Goal: Information Seeking & Learning: Learn about a topic

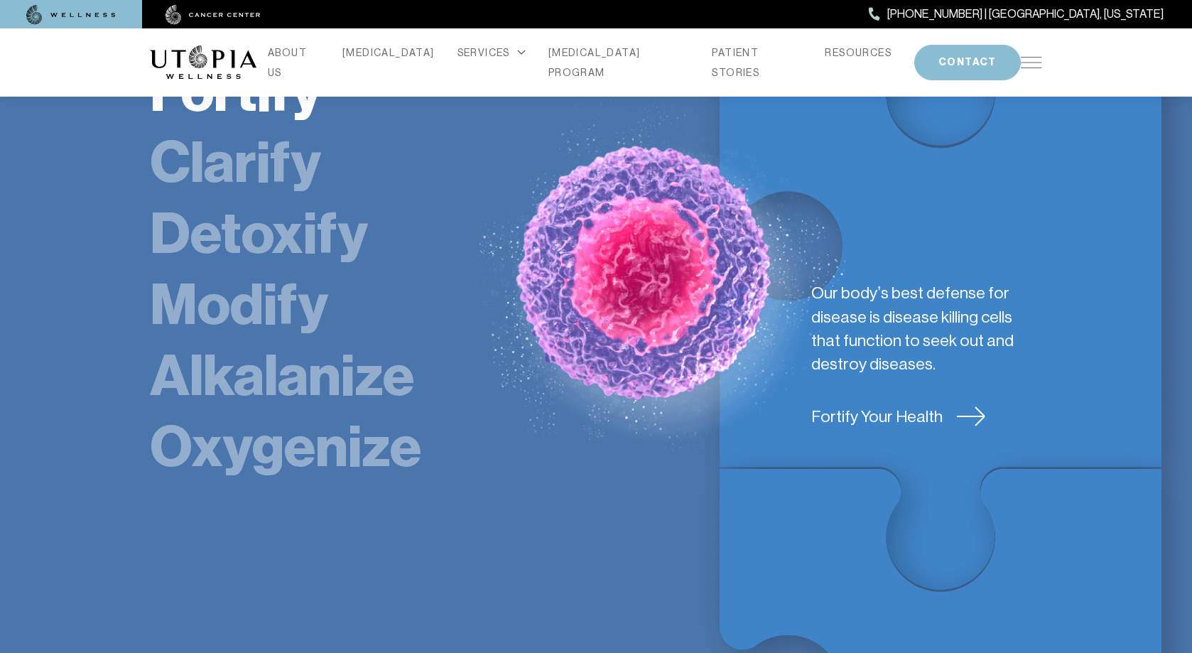
scroll to position [2415, 0]
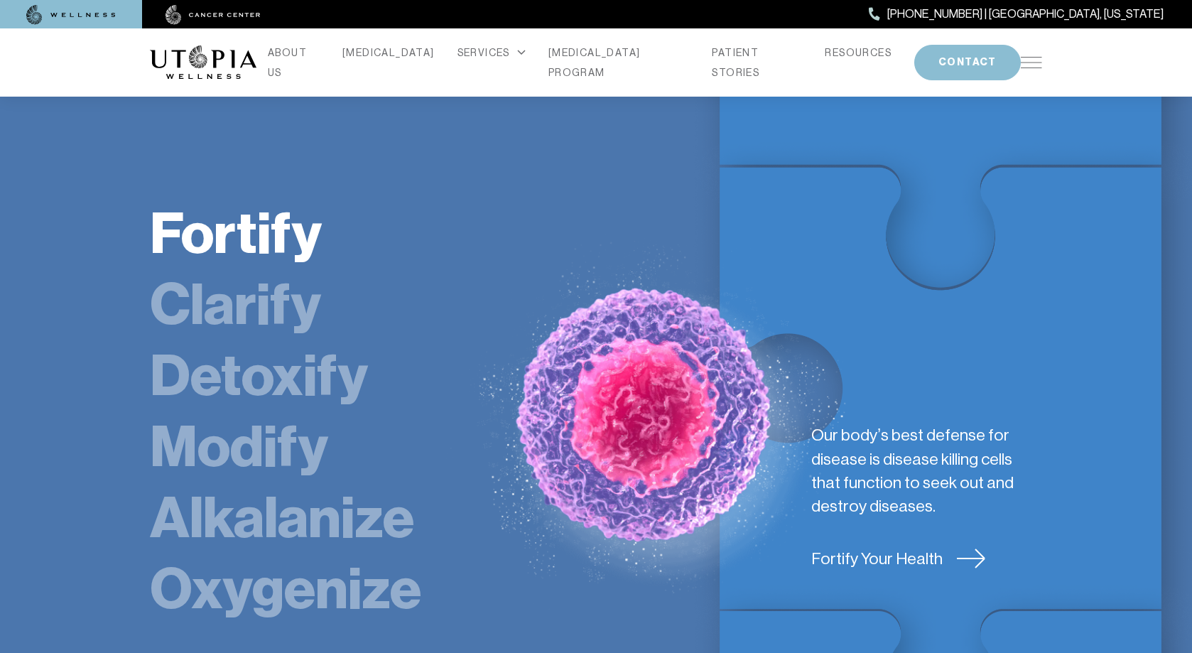
click at [283, 271] on link "Clarify" at bounding box center [235, 305] width 171 height 68
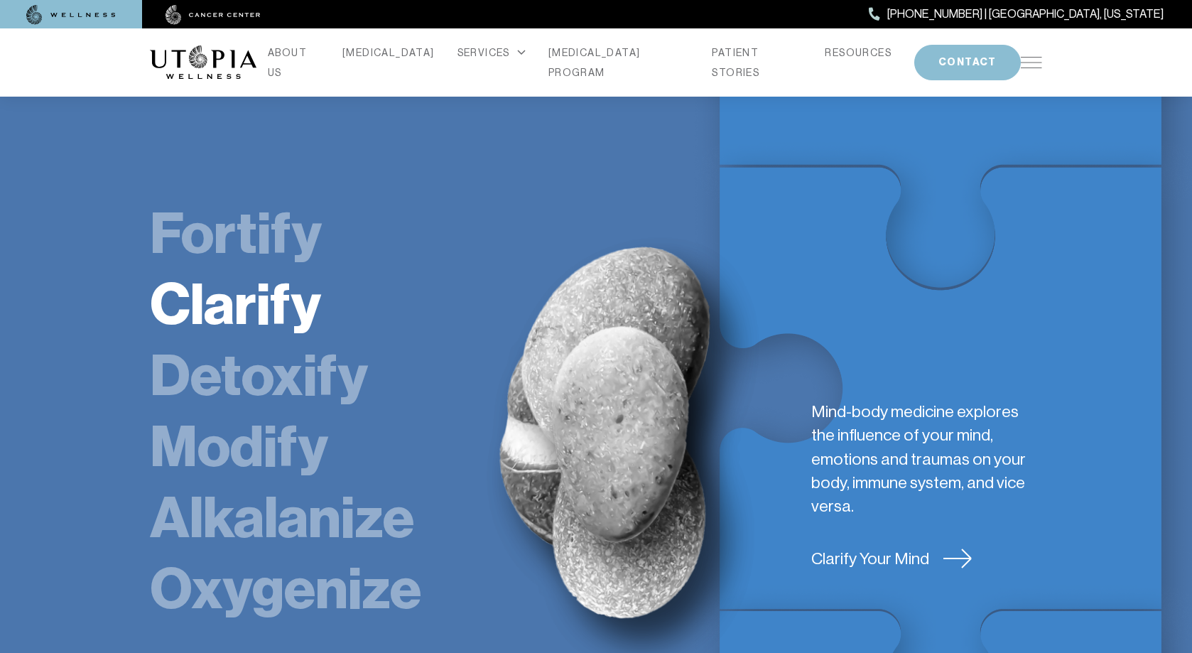
click at [267, 342] on link "Detoxify" at bounding box center [259, 376] width 218 height 68
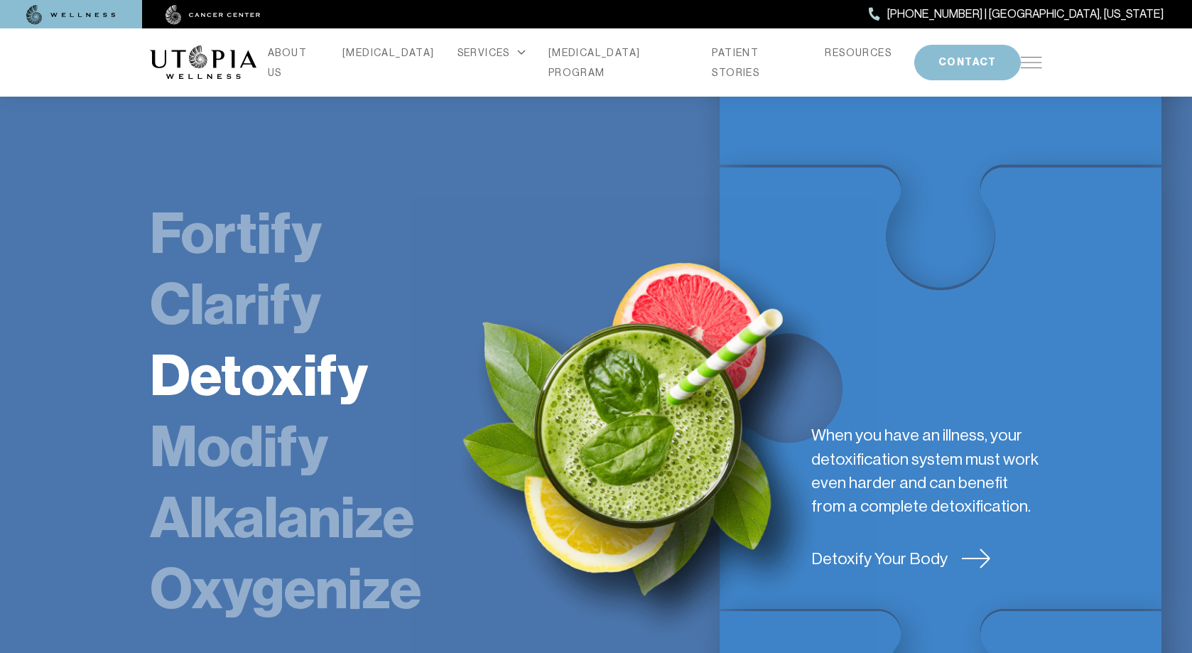
click at [262, 200] on link "Fortify" at bounding box center [236, 234] width 172 height 68
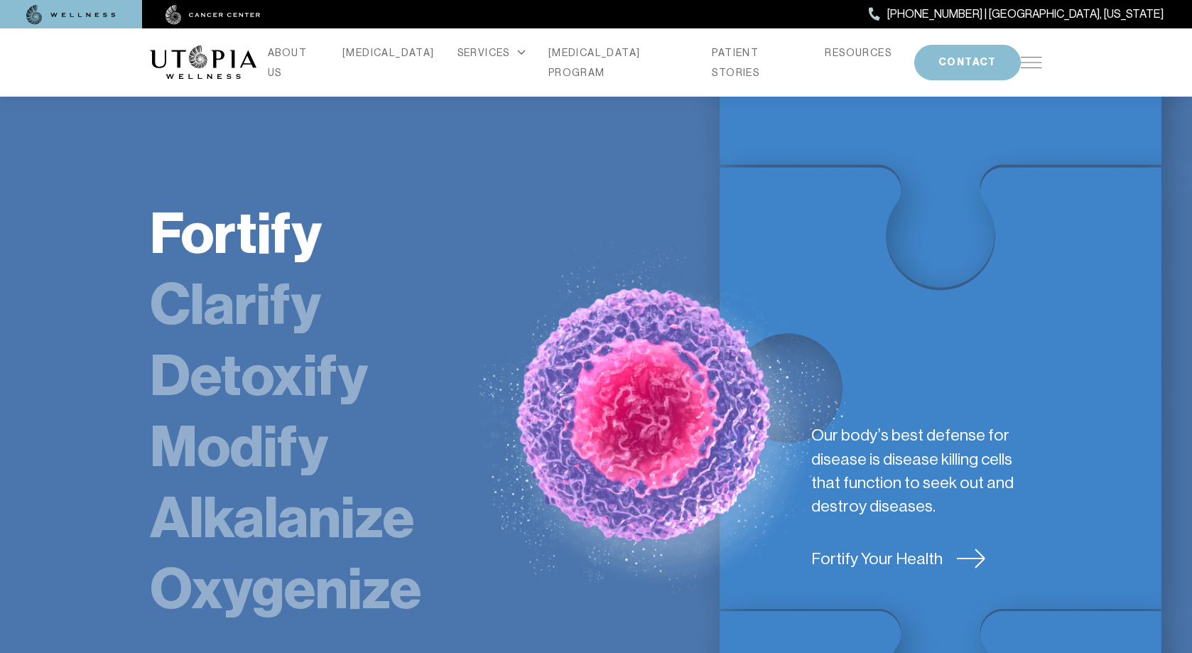
scroll to position [2486, 0]
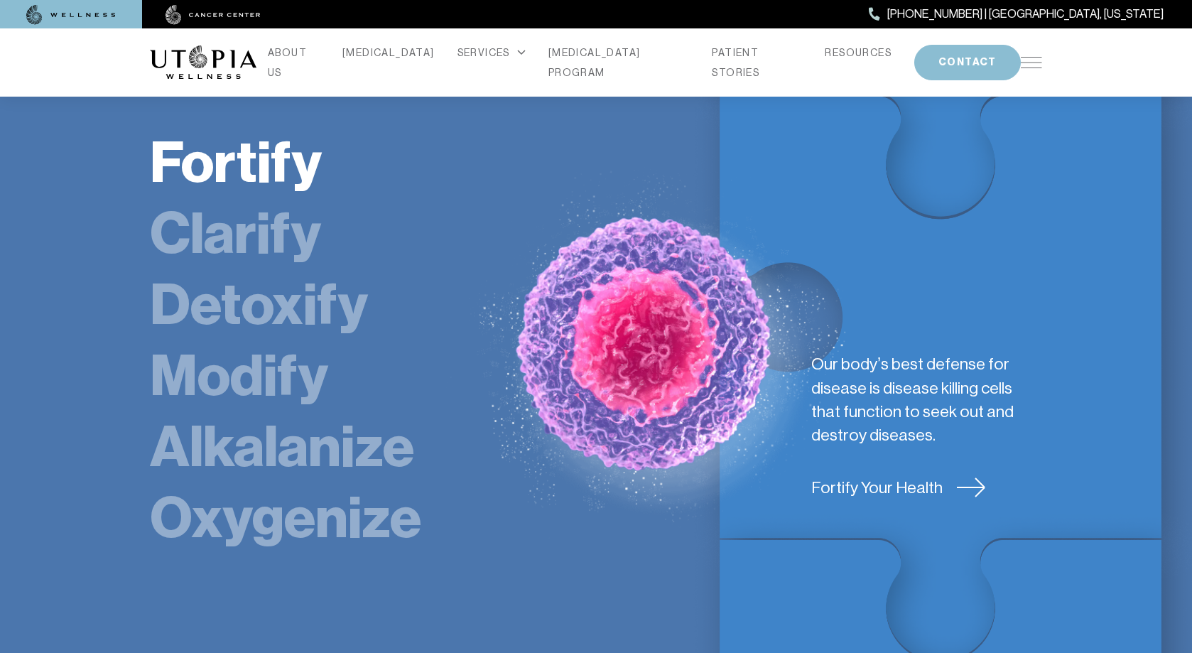
click at [853, 476] on link "Fortify Your Health" at bounding box center [926, 487] width 231 height 23
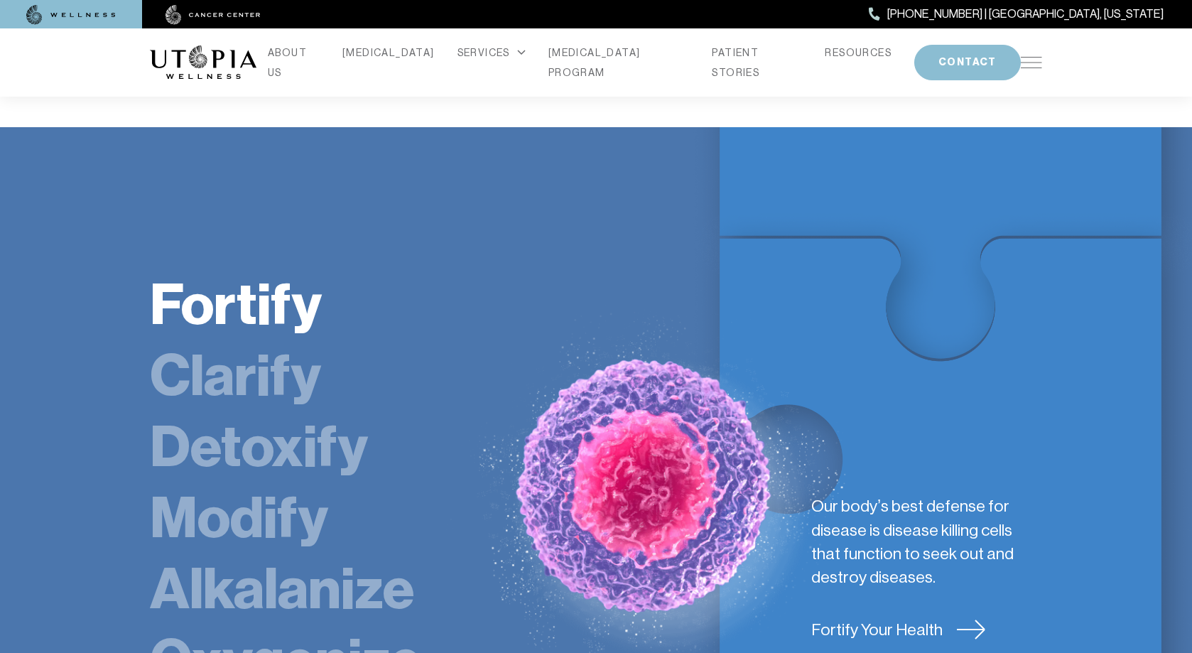
scroll to position [2415, 0]
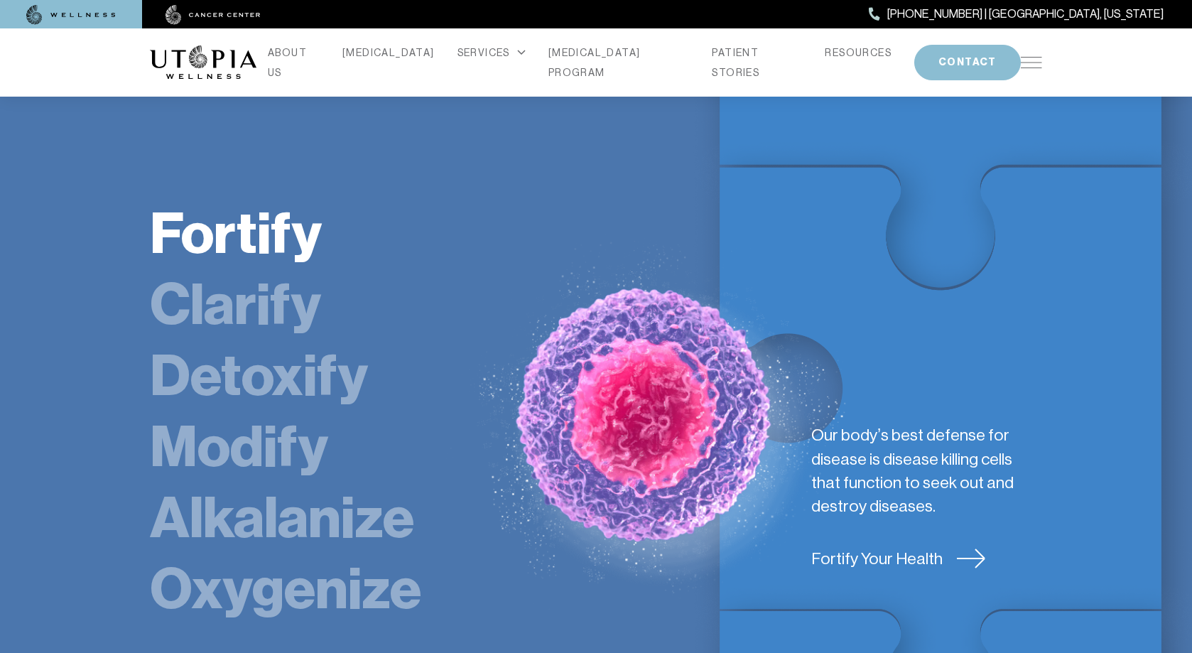
click at [234, 271] on link "Clarify" at bounding box center [235, 305] width 171 height 68
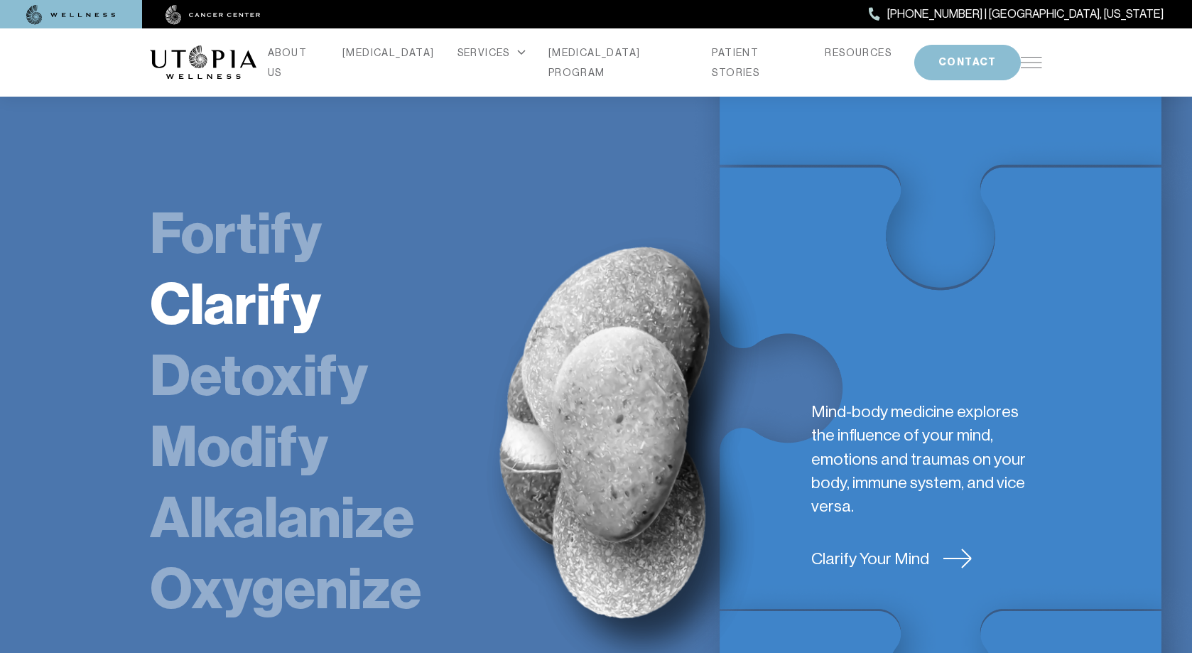
click at [249, 342] on link "Detoxify" at bounding box center [259, 376] width 218 height 68
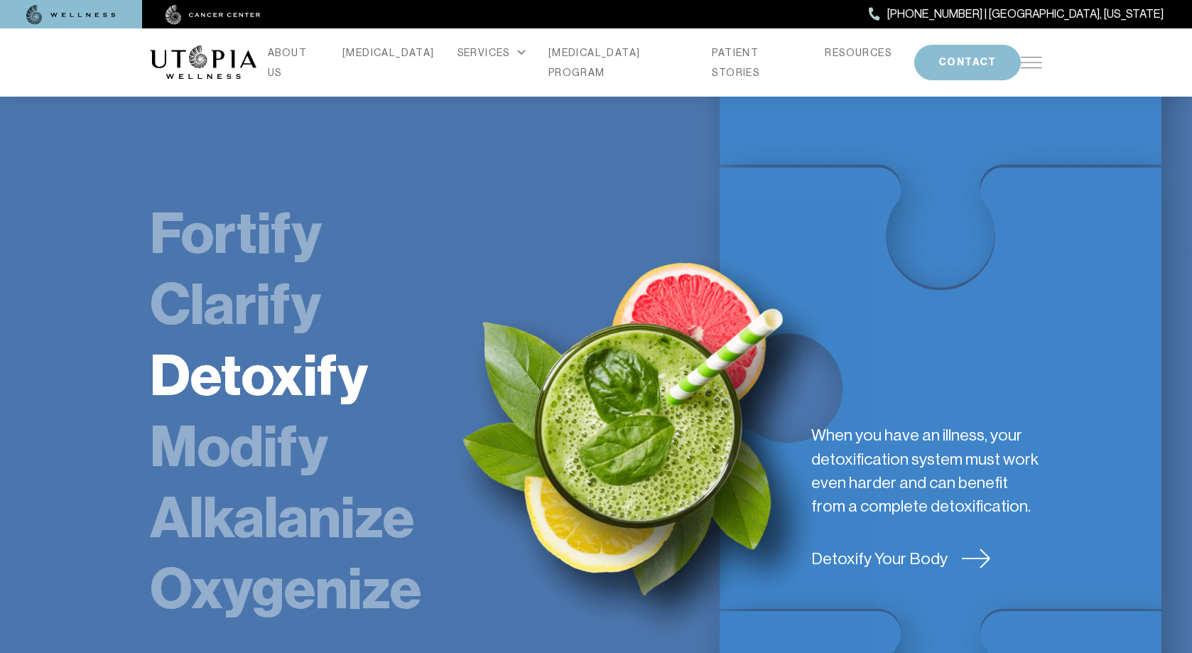
click at [228, 271] on link "Clarify" at bounding box center [235, 305] width 171 height 68
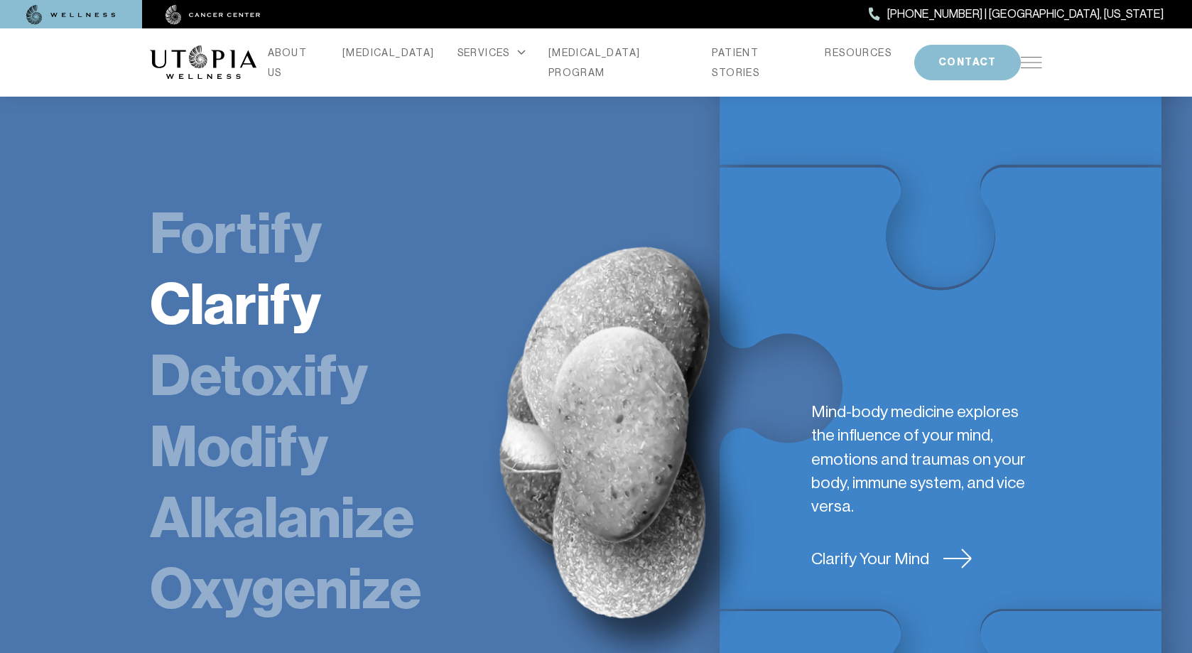
click at [225, 200] on link "Fortify" at bounding box center [236, 234] width 172 height 68
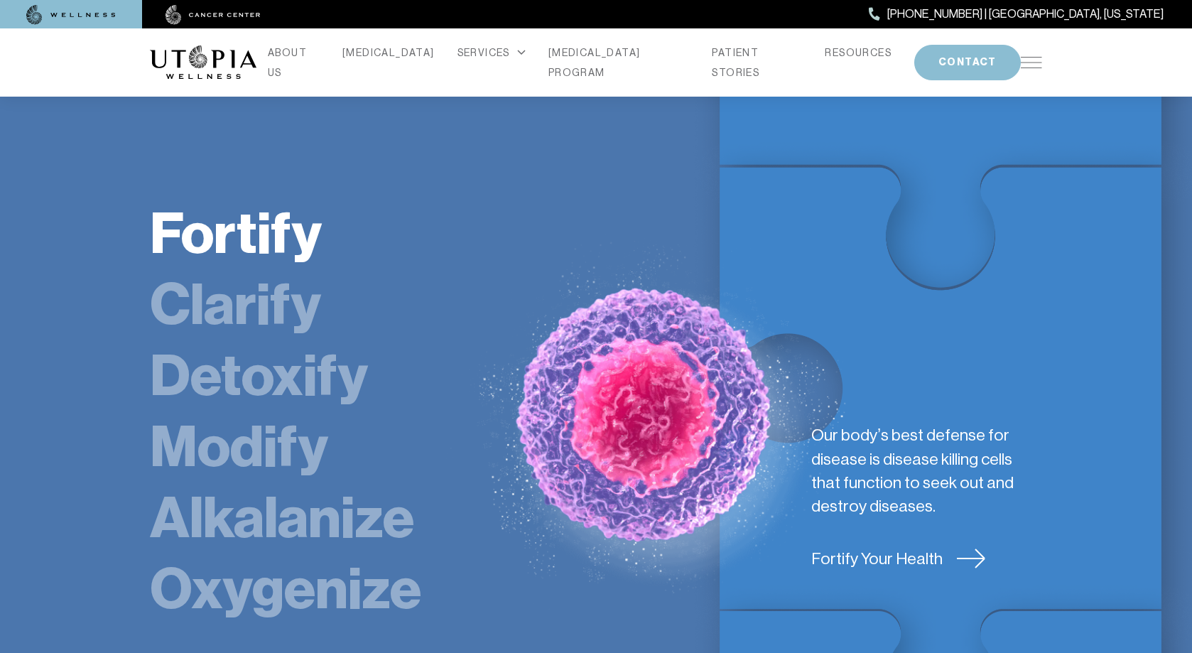
click at [917, 547] on link "Fortify Your Health" at bounding box center [926, 558] width 231 height 23
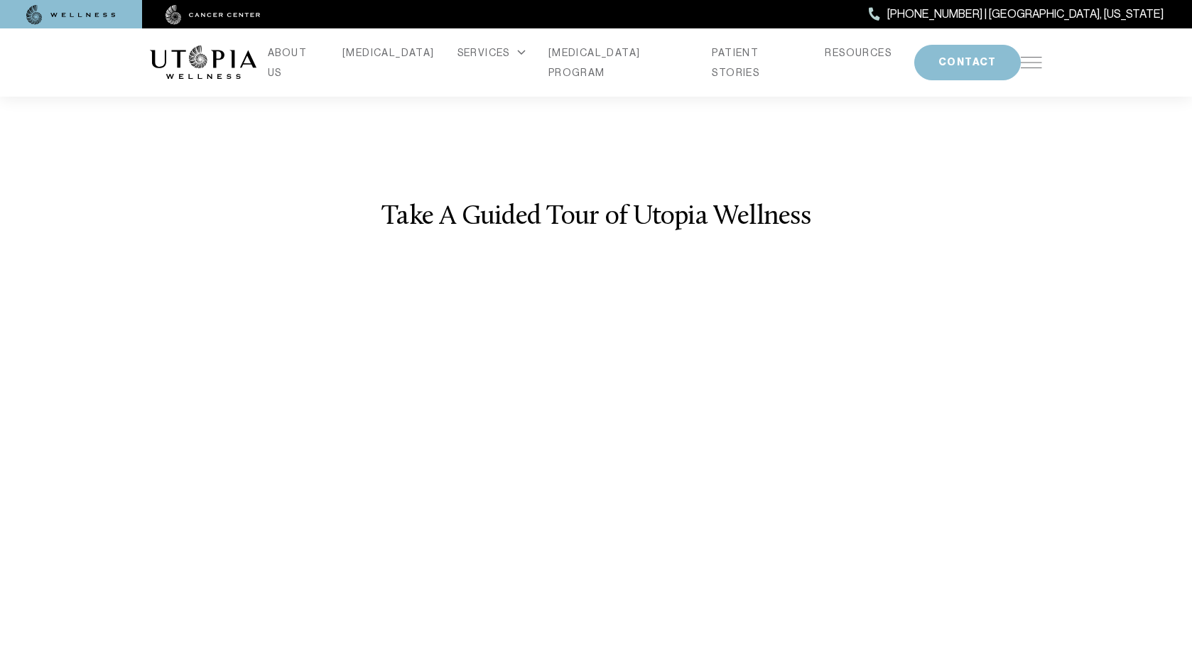
scroll to position [2841, 0]
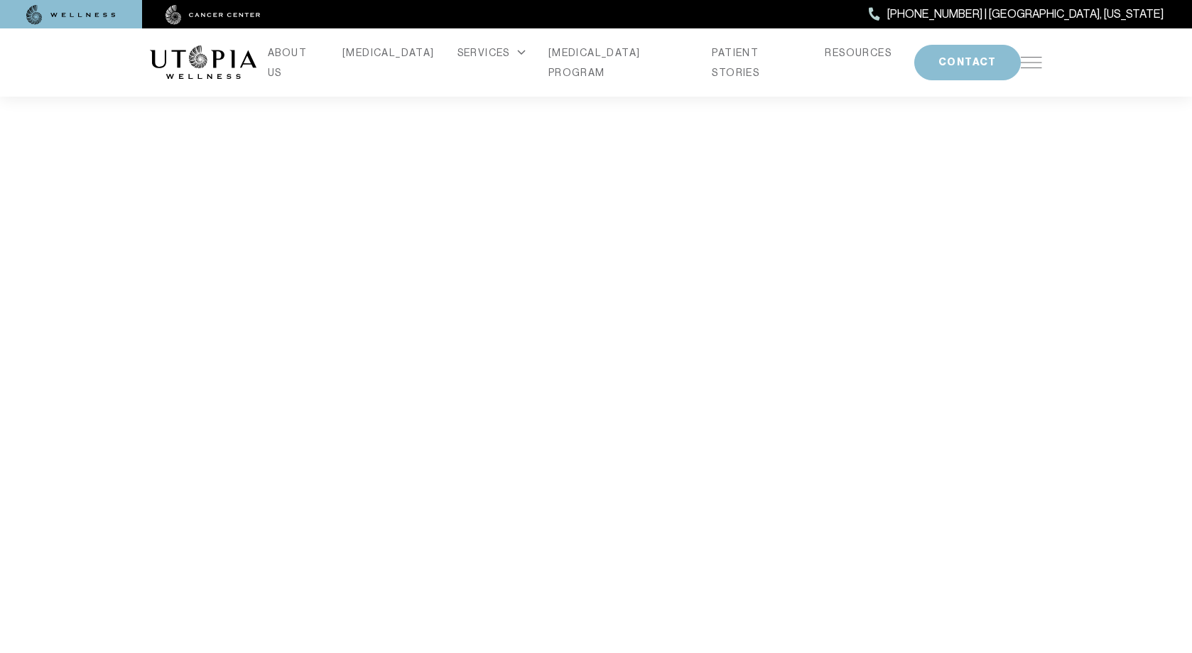
scroll to position [2415, 0]
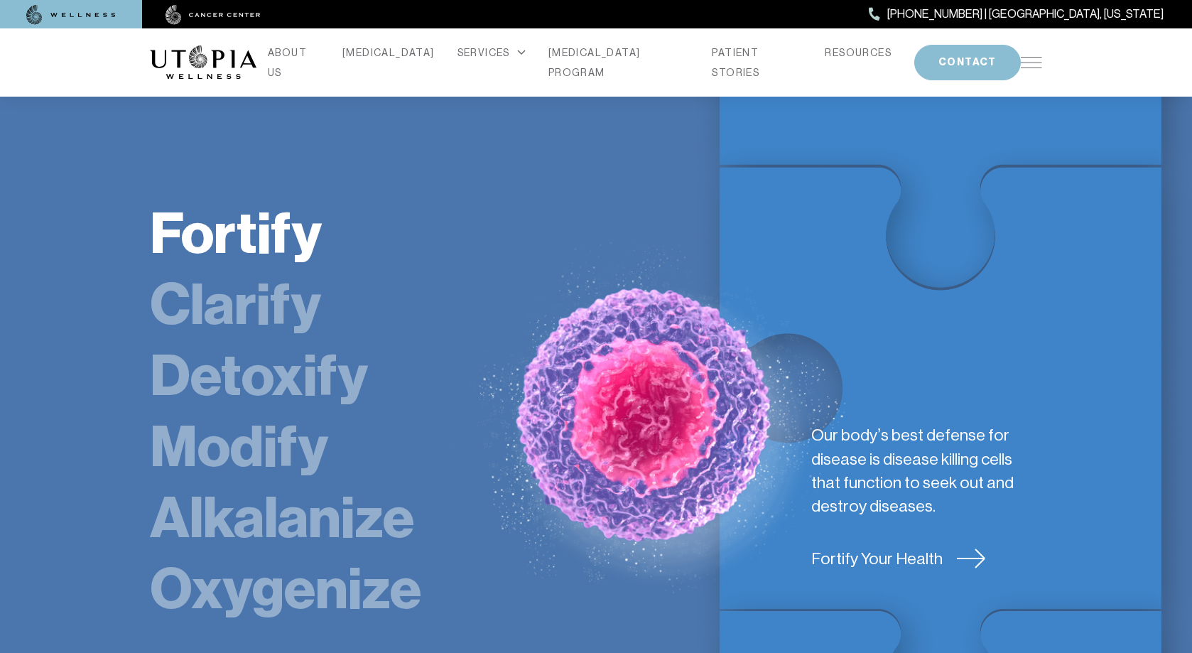
click at [263, 271] on link "Clarify" at bounding box center [235, 305] width 171 height 68
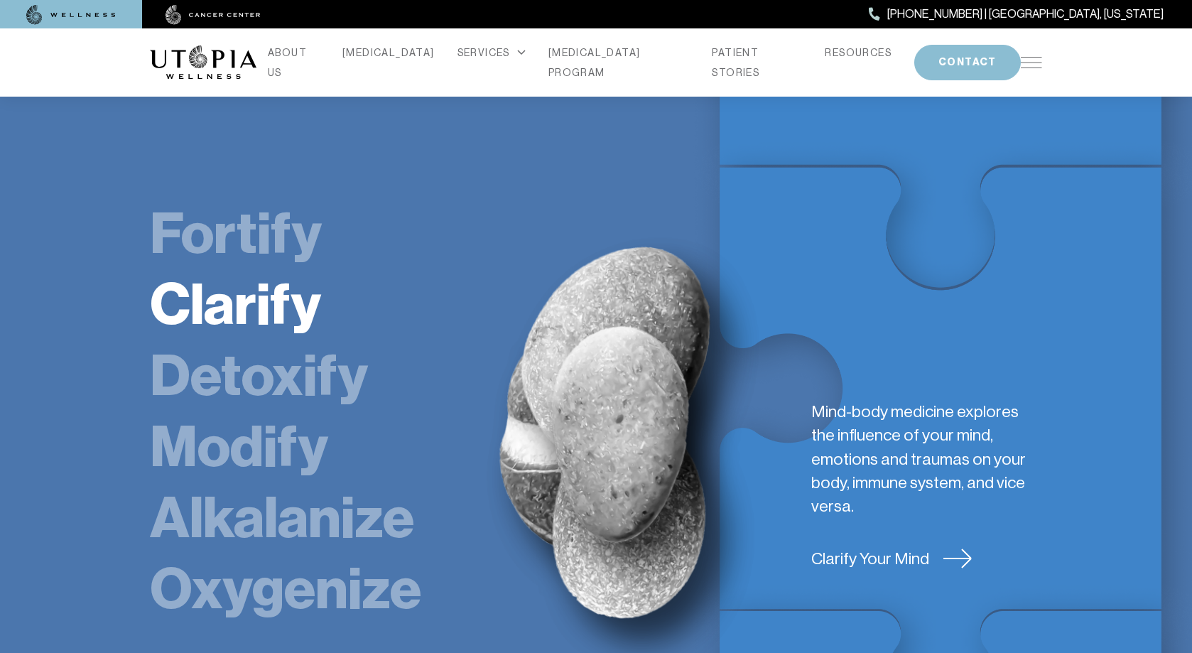
click at [898, 547] on link "Clarify Your Mind" at bounding box center [926, 558] width 231 height 23
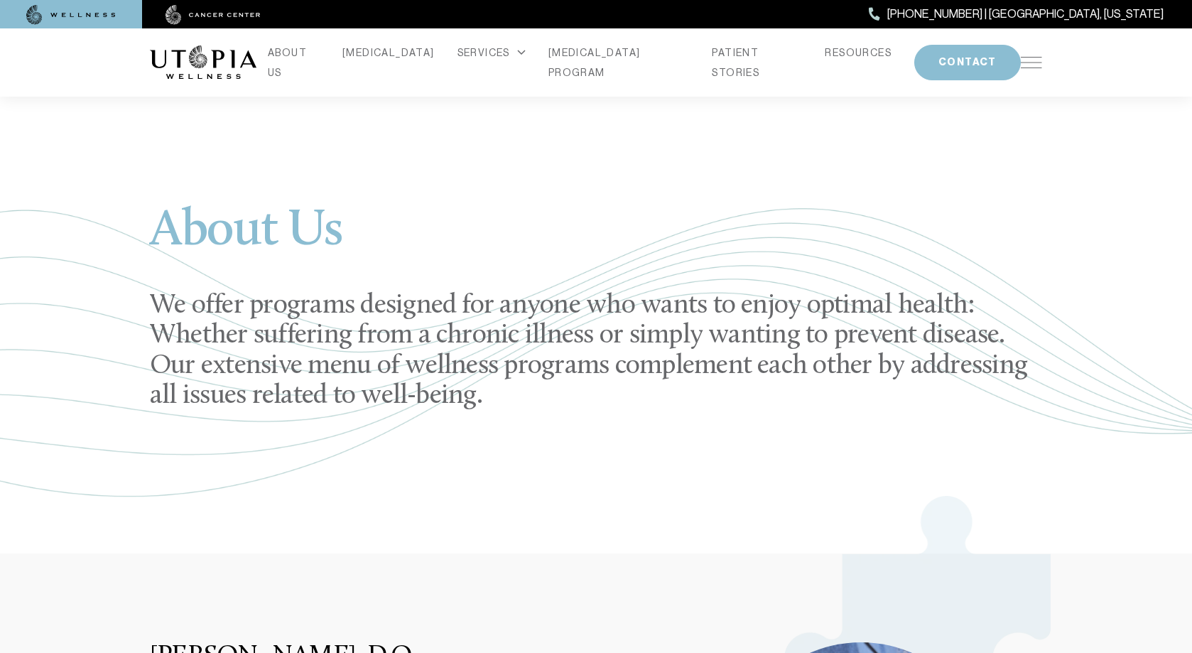
scroll to position [2415, 0]
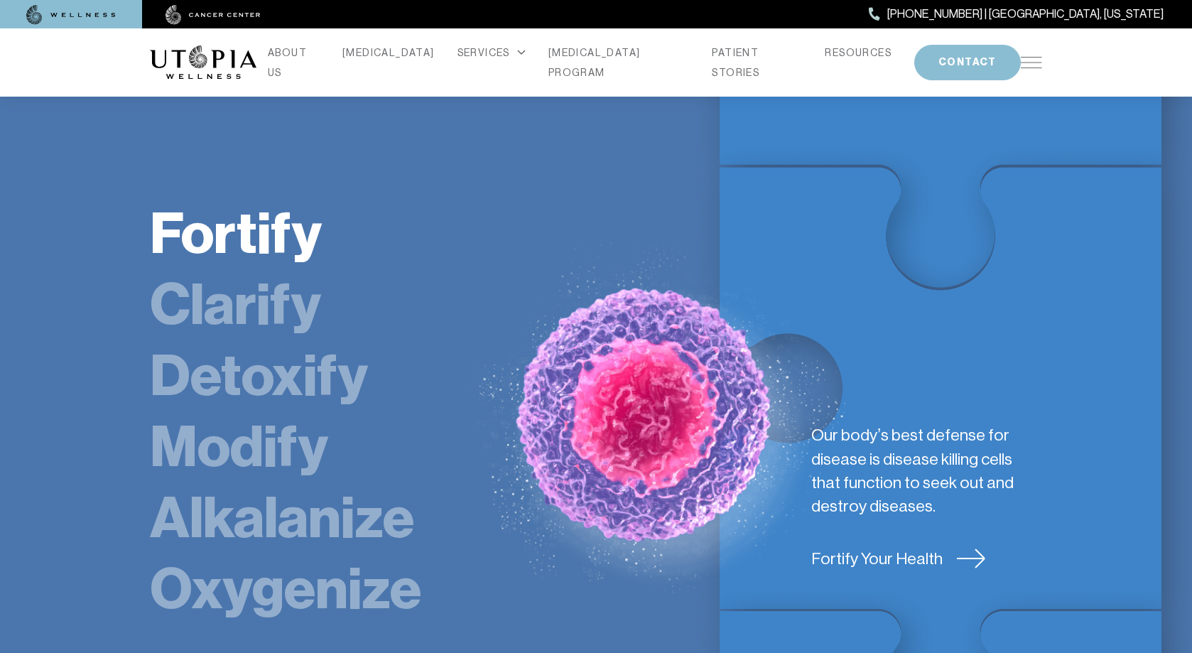
click at [232, 342] on link "Detoxify" at bounding box center [259, 376] width 218 height 68
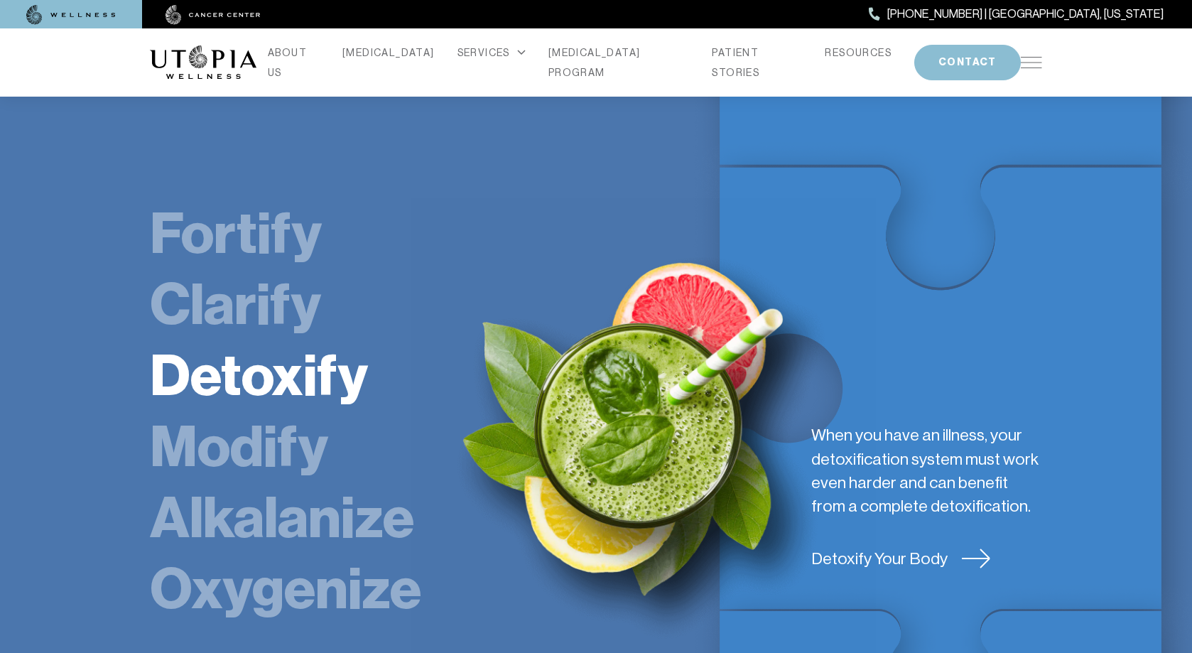
click at [843, 547] on link "Detoxify Your Body" at bounding box center [926, 558] width 231 height 23
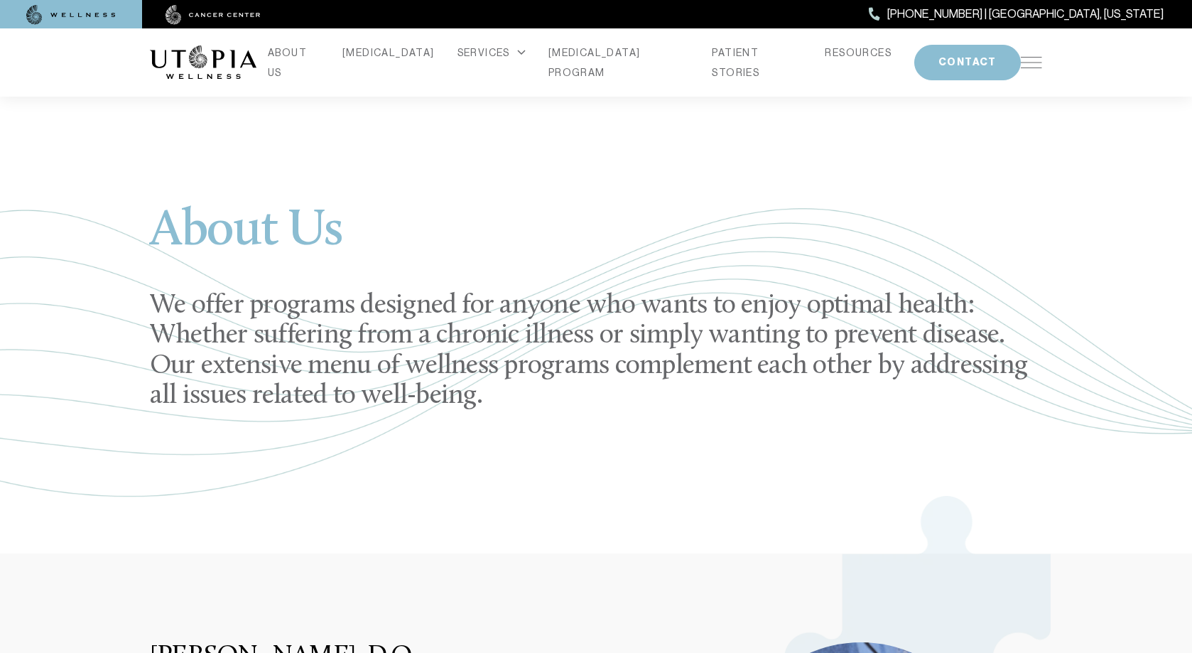
scroll to position [2415, 0]
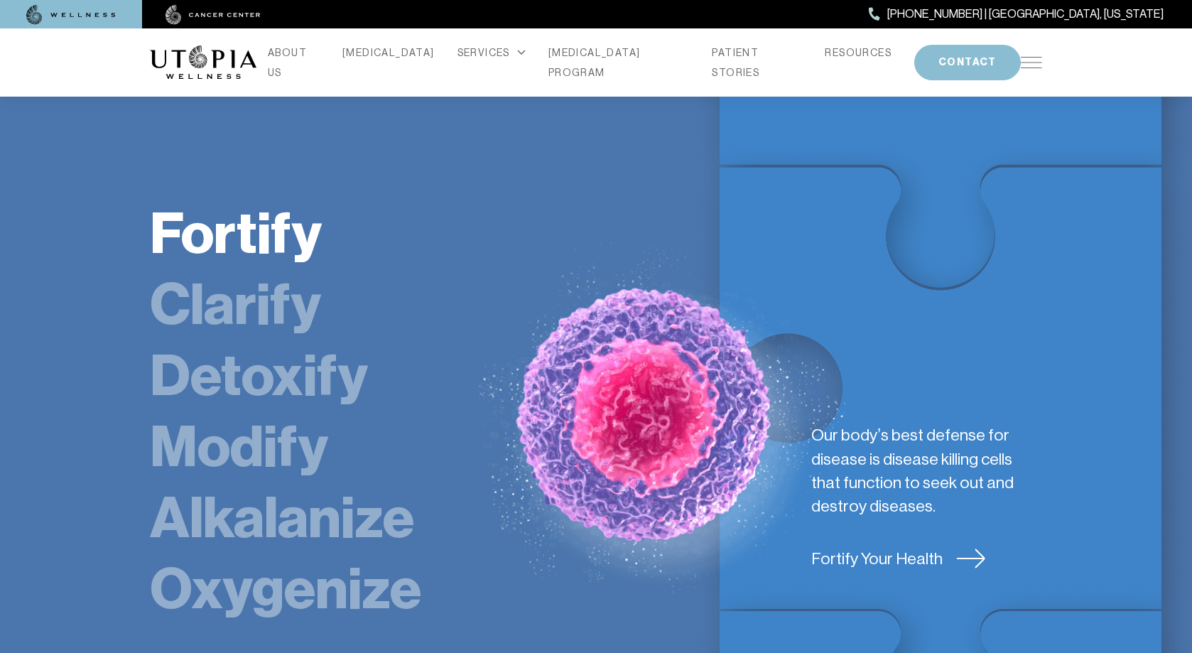
click at [258, 271] on link "Clarify" at bounding box center [235, 305] width 171 height 68
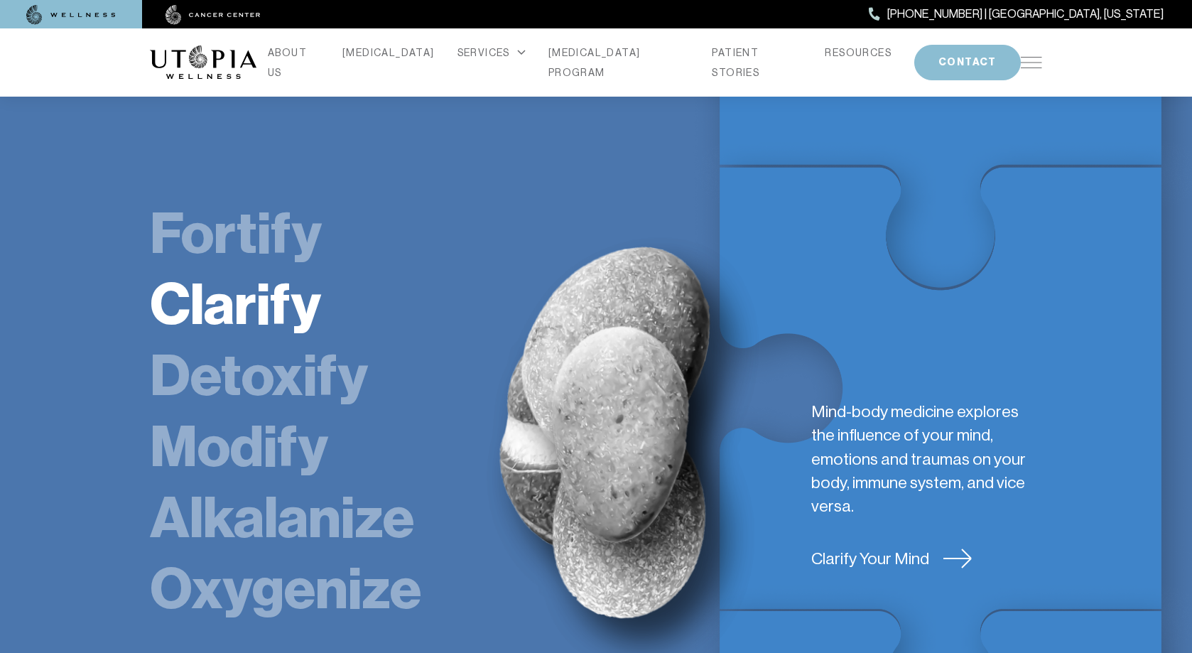
click at [273, 342] on link "Detoxify" at bounding box center [259, 376] width 218 height 68
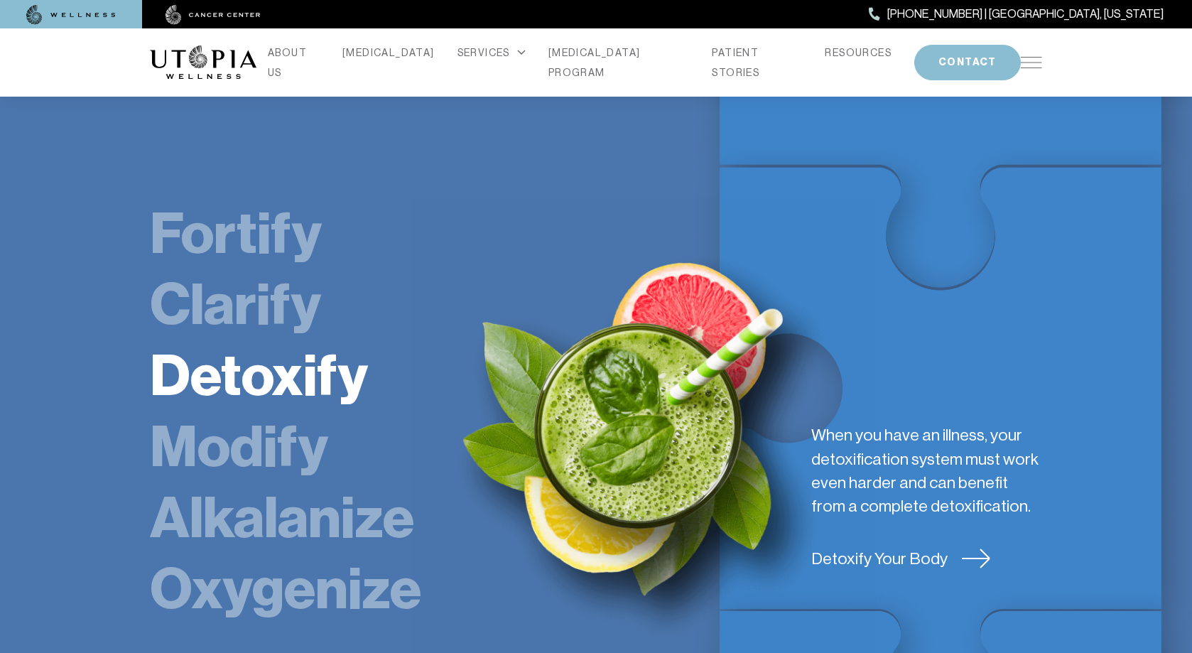
click at [273, 413] on link "Modify" at bounding box center [239, 447] width 178 height 68
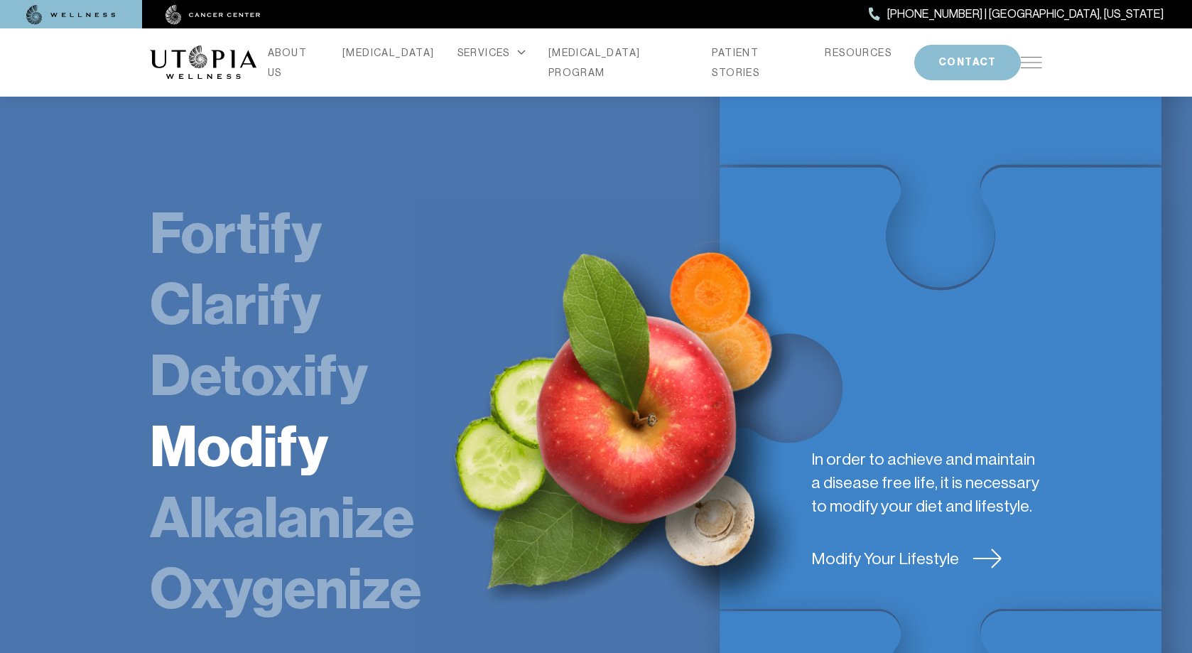
click at [281, 484] on link "Alkalanize" at bounding box center [282, 518] width 264 height 68
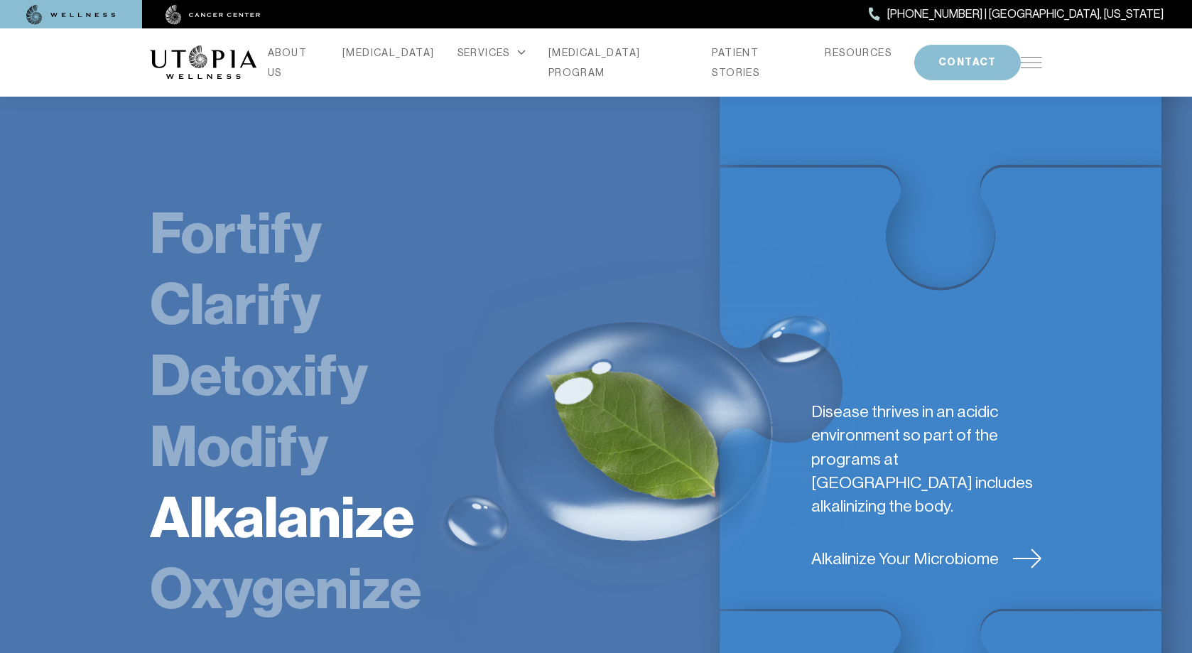
click at [315, 555] on link "Oxygenize" at bounding box center [285, 589] width 271 height 68
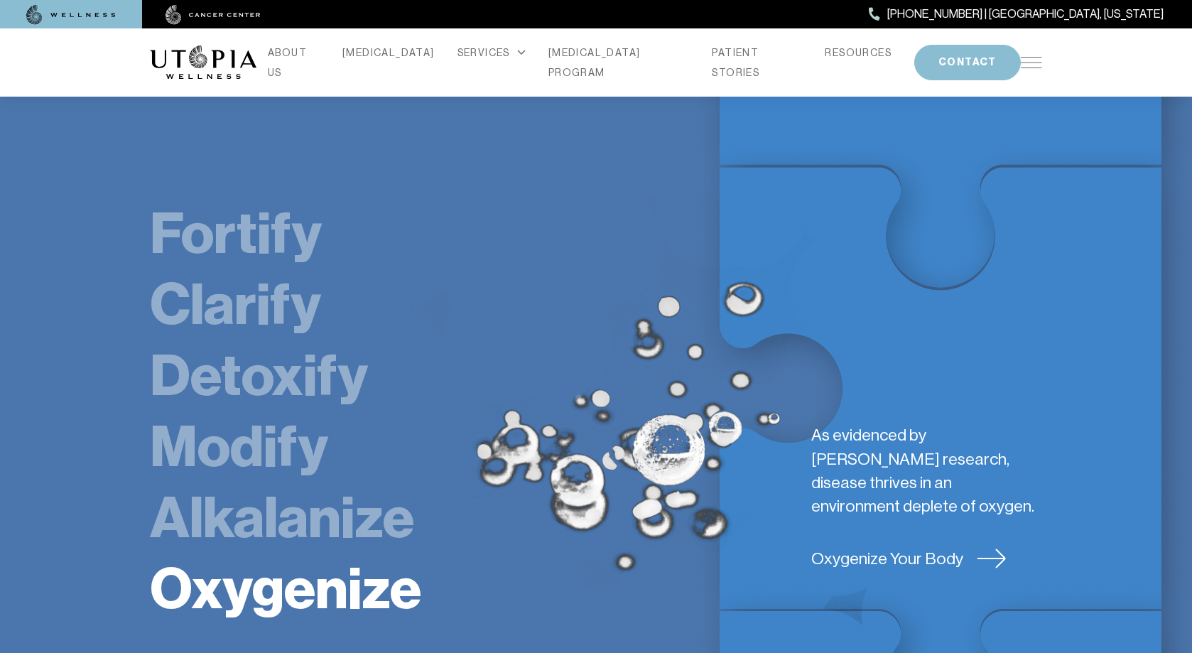
click at [322, 484] on link "Alkalanize" at bounding box center [282, 518] width 264 height 68
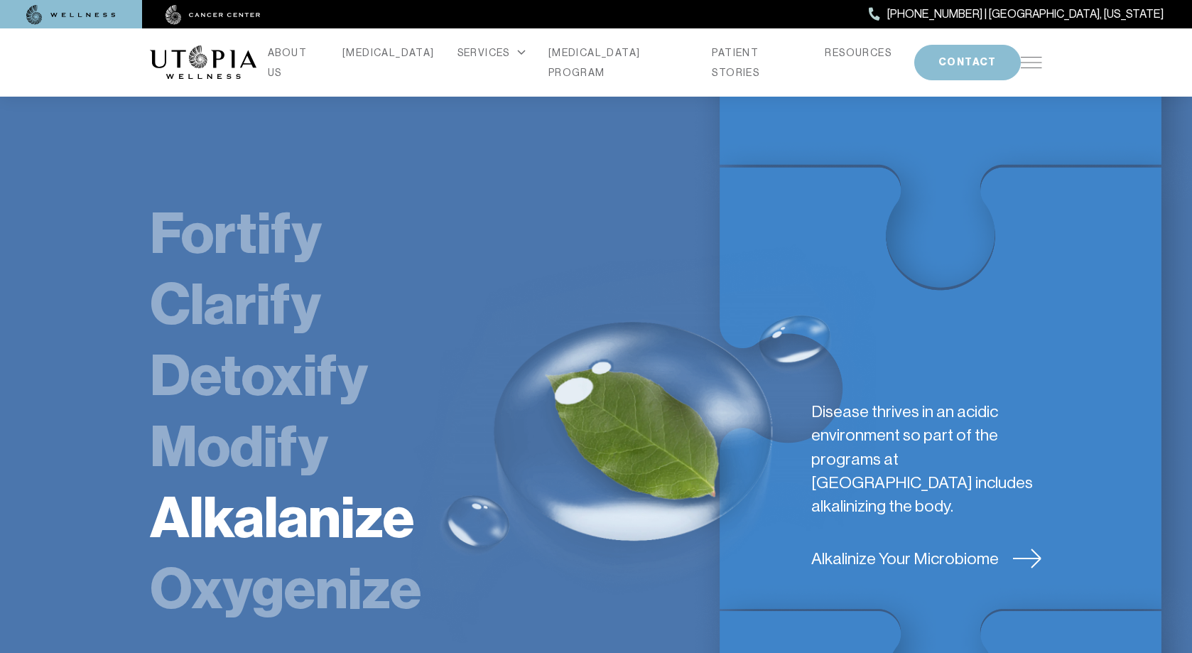
click at [327, 555] on link "Oxygenize" at bounding box center [285, 589] width 271 height 68
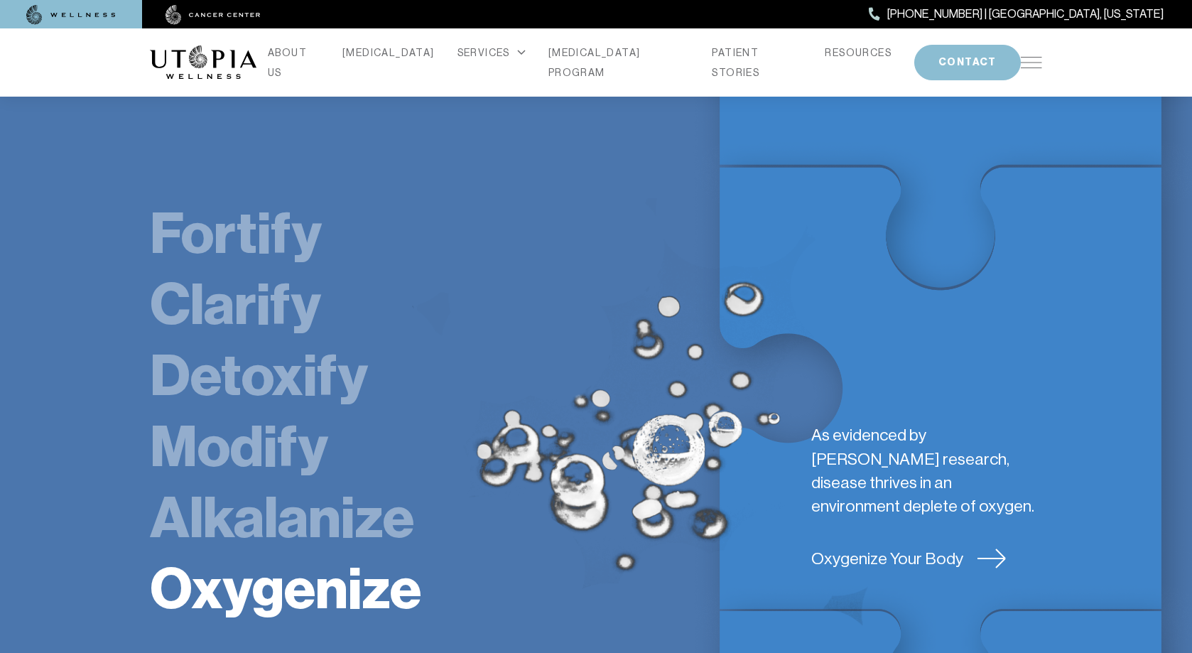
click at [327, 484] on link "Alkalanize" at bounding box center [282, 518] width 264 height 68
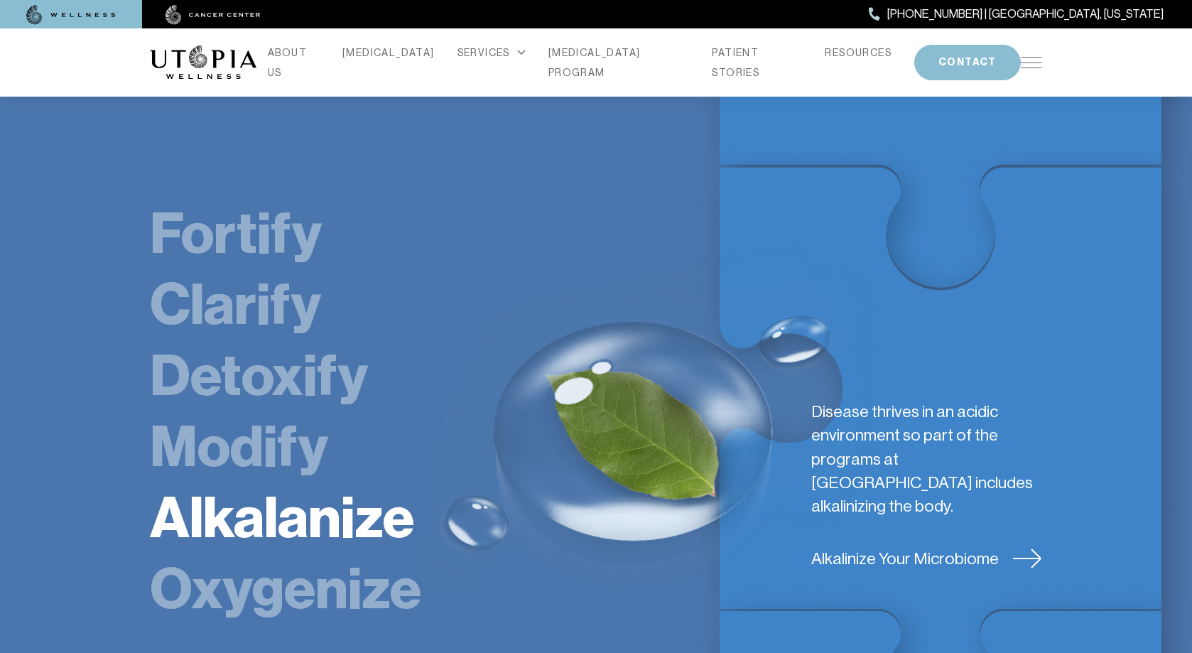
click at [252, 413] on link "Modify" at bounding box center [239, 447] width 178 height 68
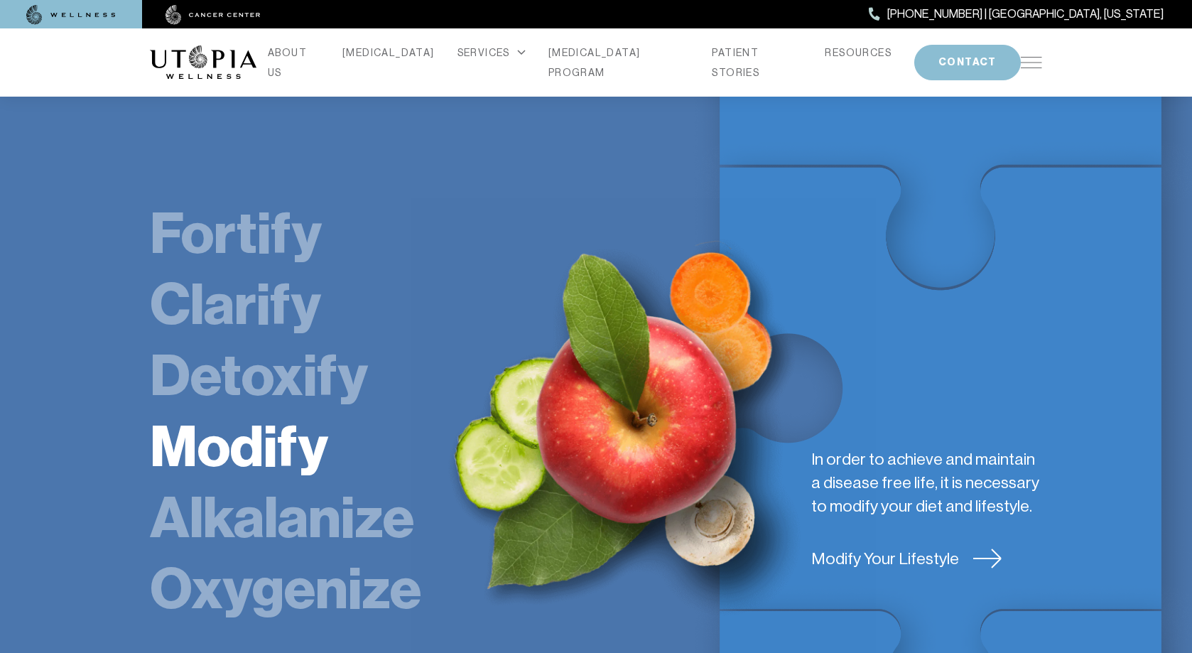
click at [246, 200] on link "Fortify" at bounding box center [236, 234] width 172 height 68
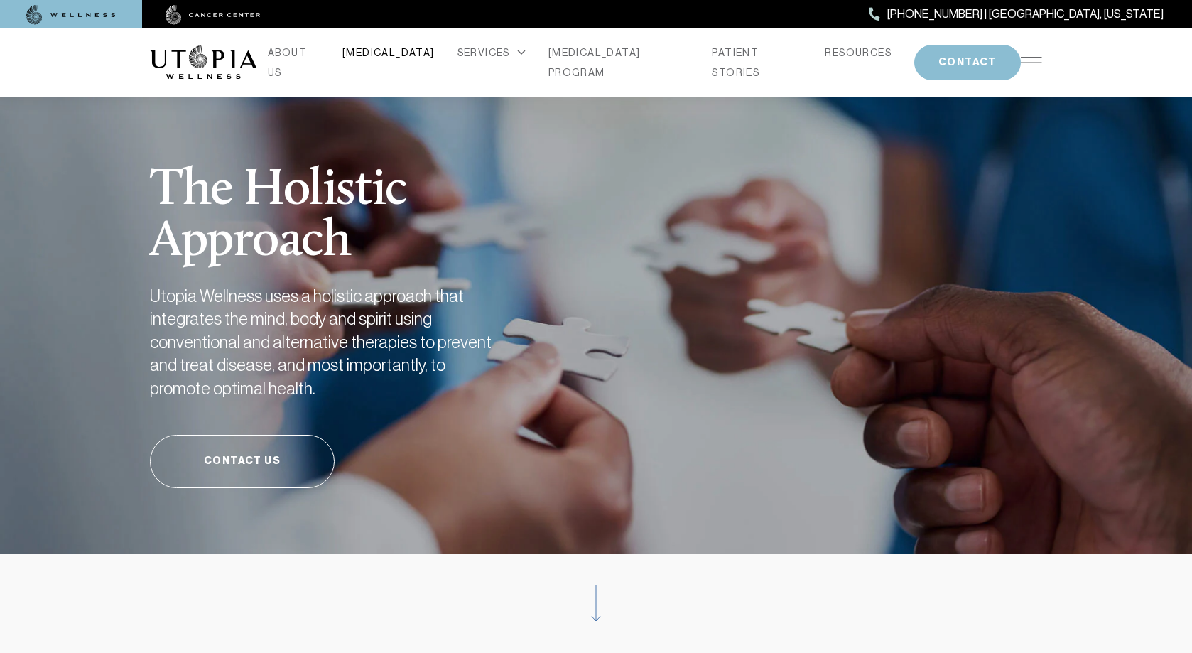
click at [391, 53] on link "[MEDICAL_DATA]" at bounding box center [388, 53] width 92 height 20
click at [320, 57] on link "ABOUT US" at bounding box center [294, 63] width 52 height 40
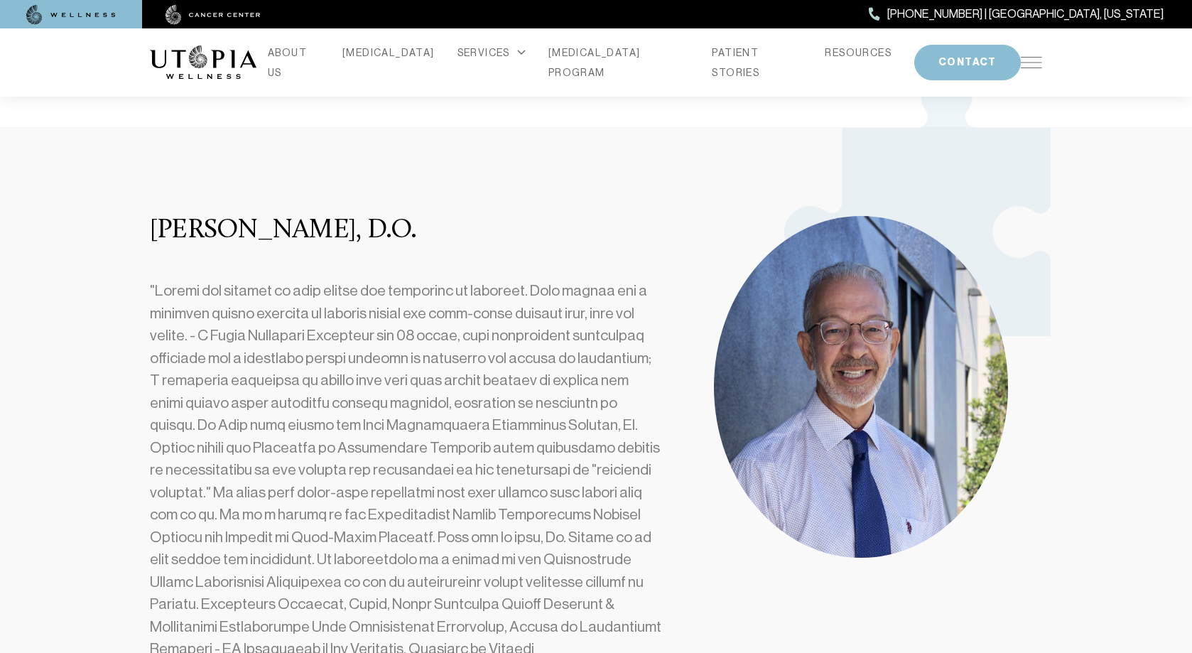
scroll to position [213, 0]
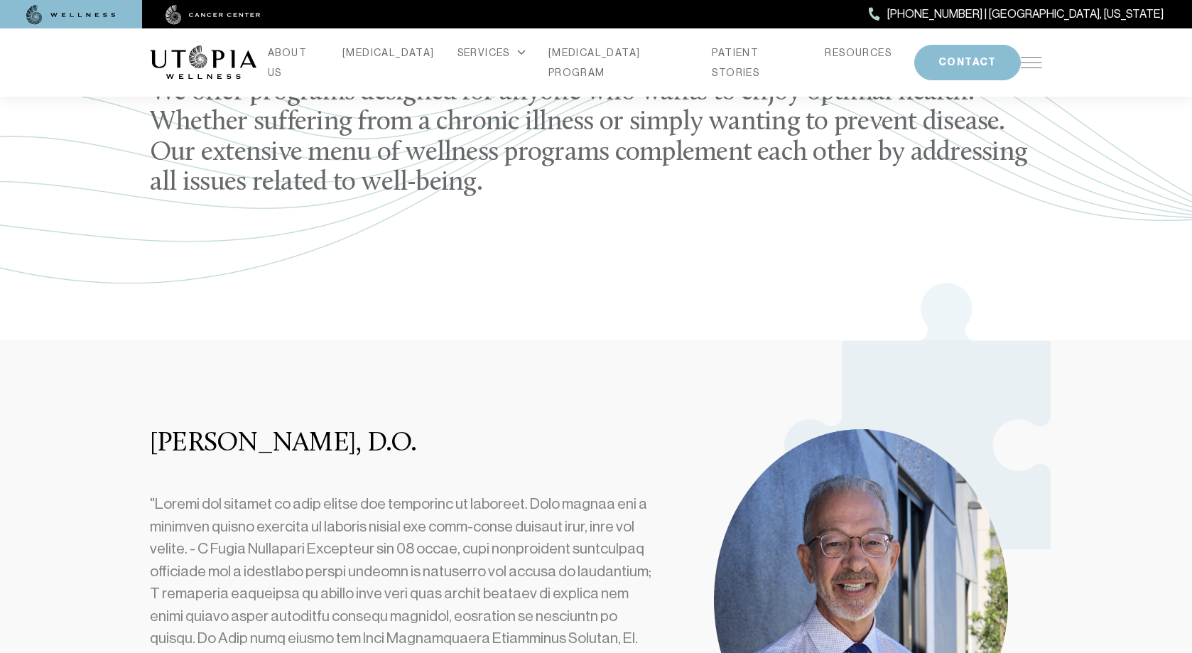
click at [205, 20] on img at bounding box center [212, 15] width 95 height 20
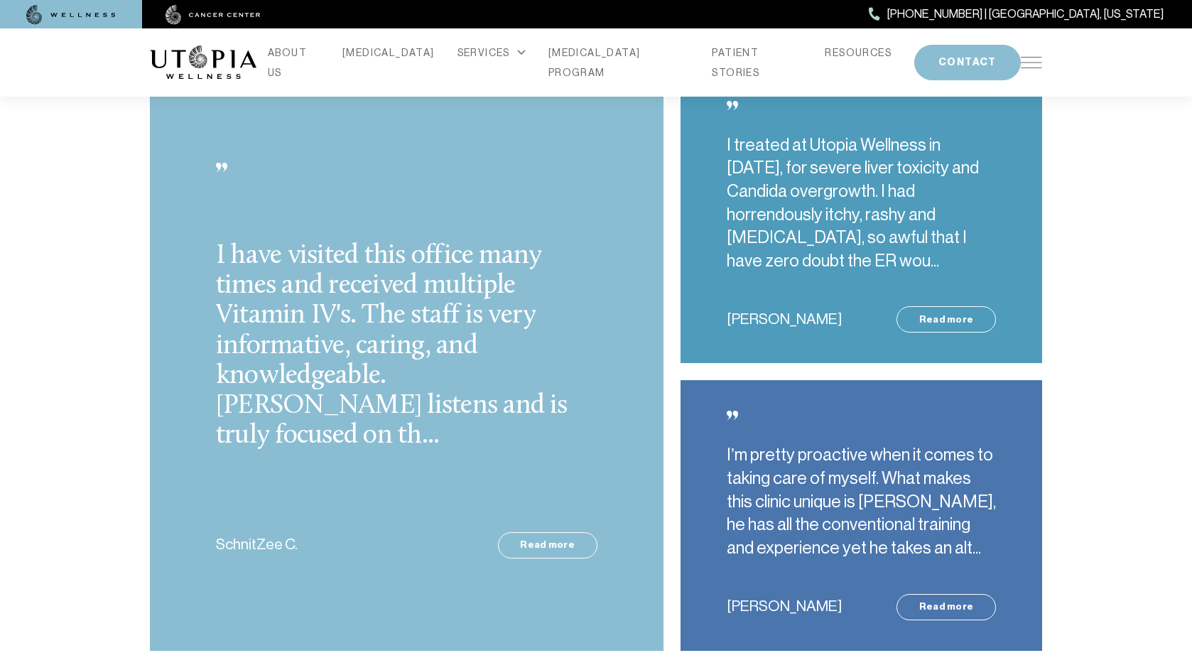
scroll to position [3338, 0]
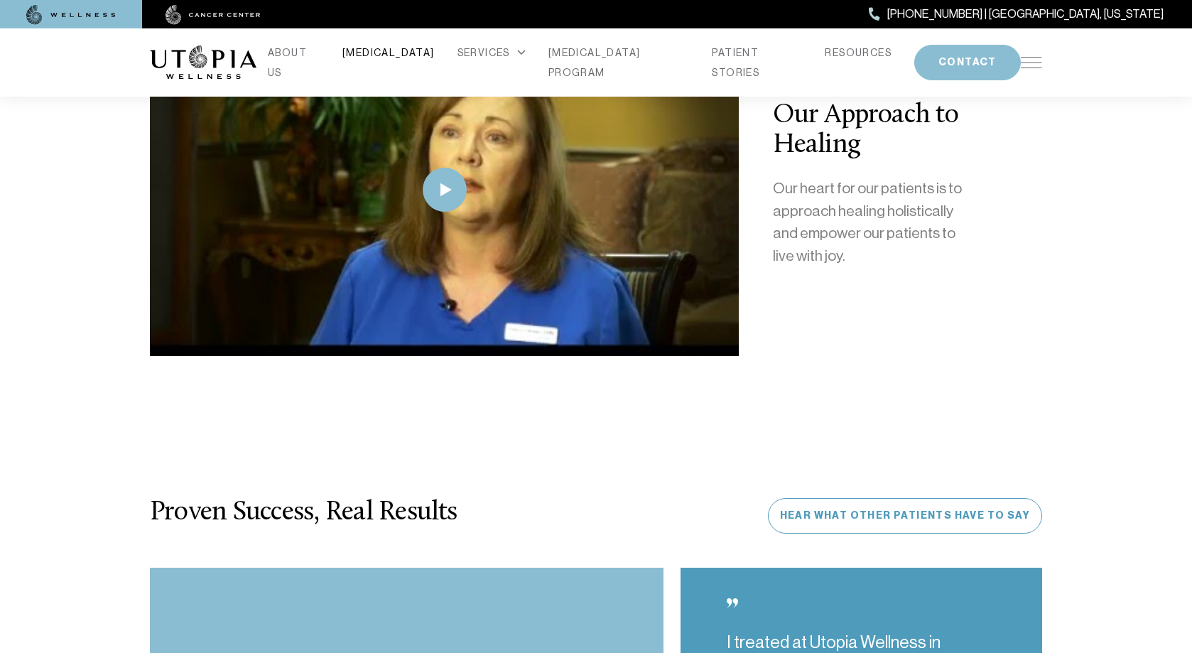
click at [405, 62] on link "[MEDICAL_DATA]" at bounding box center [388, 53] width 92 height 20
